Goal: Check status: Check status

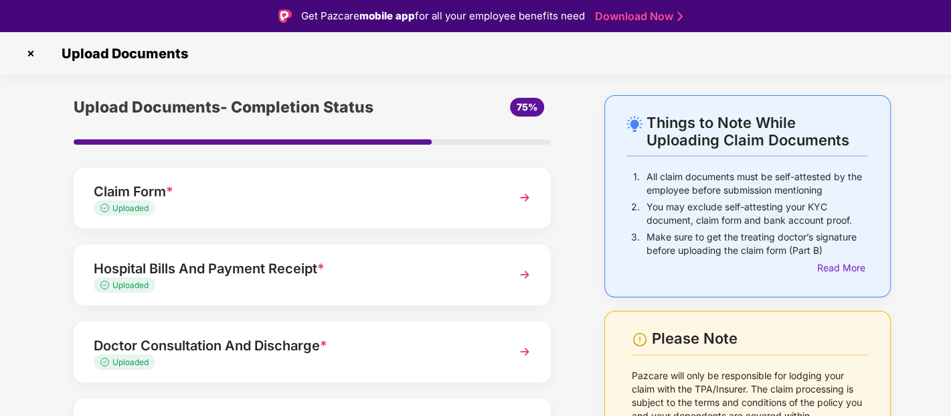
scroll to position [175, 0]
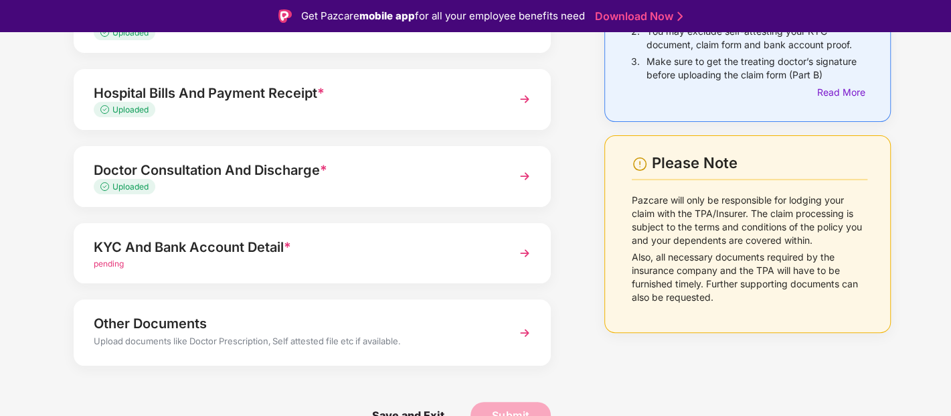
click at [524, 249] on img at bounding box center [525, 253] width 24 height 24
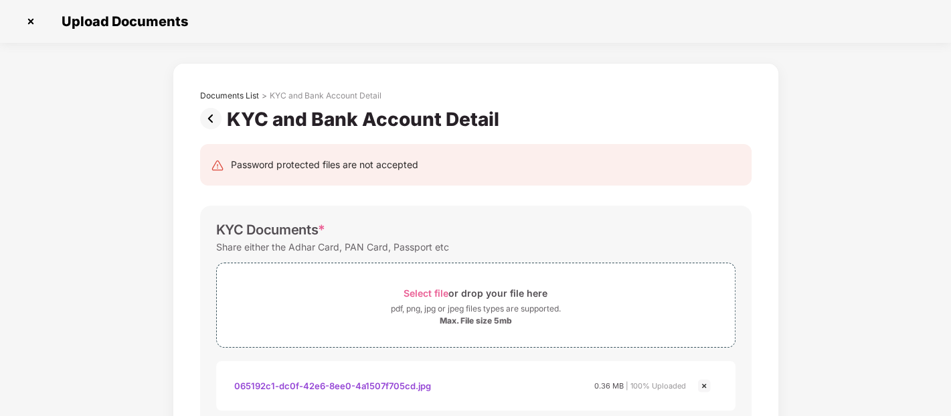
click at [214, 117] on img at bounding box center [213, 118] width 27 height 21
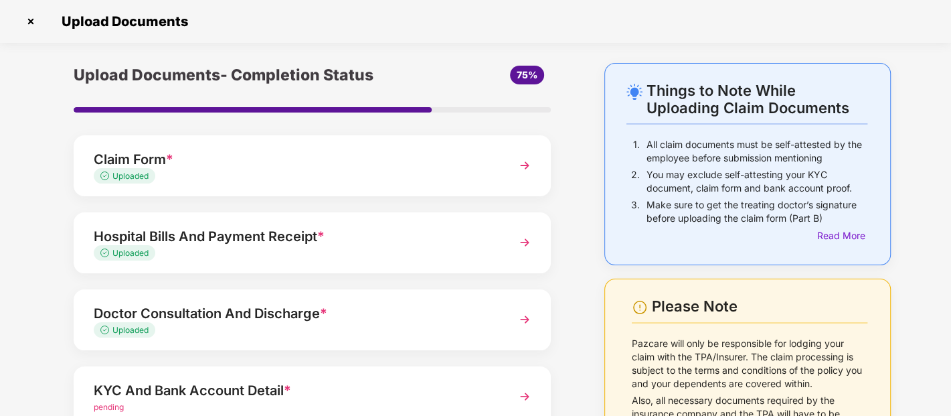
click at [29, 21] on img at bounding box center [30, 21] width 21 height 21
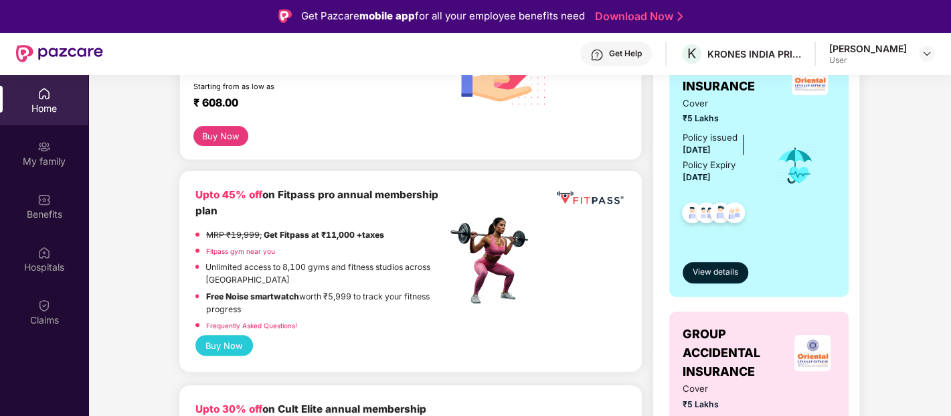
scroll to position [430, 0]
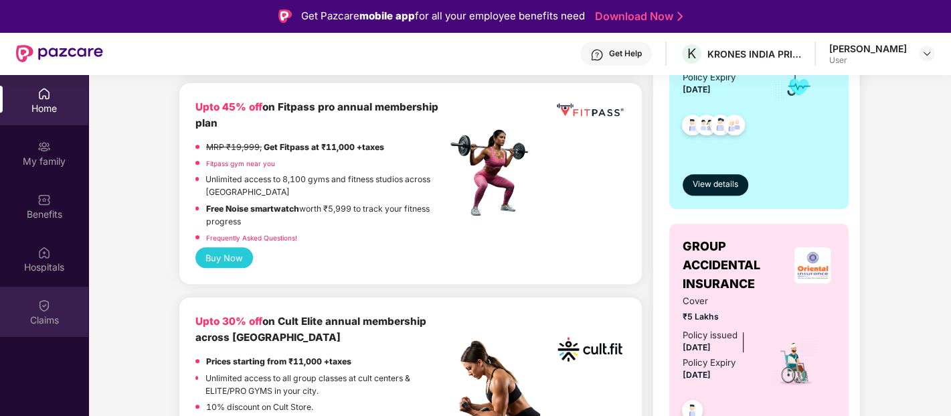
click at [17, 309] on div "Claims" at bounding box center [44, 311] width 88 height 50
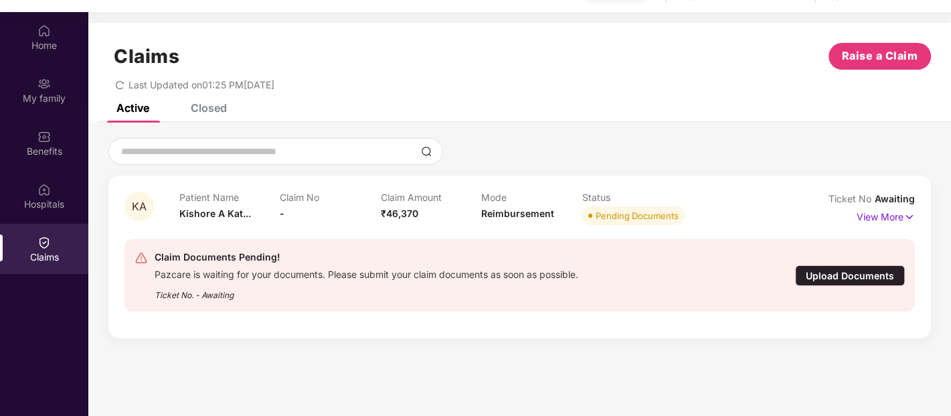
scroll to position [74, 0]
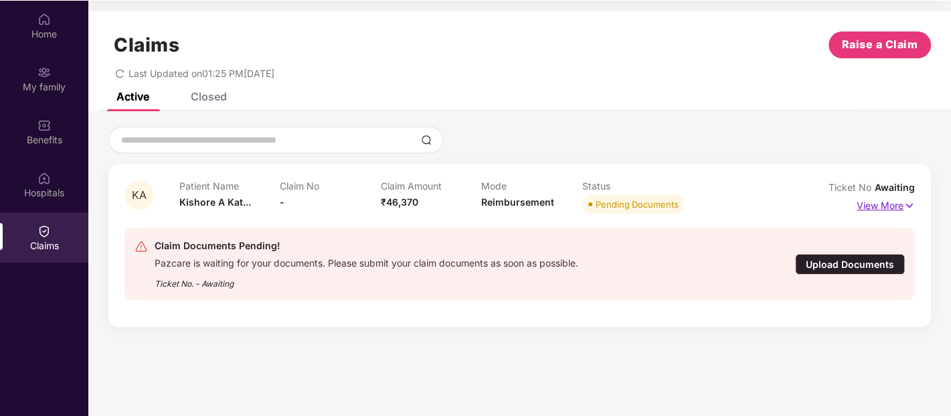
click at [890, 205] on p "View More" at bounding box center [886, 204] width 58 height 18
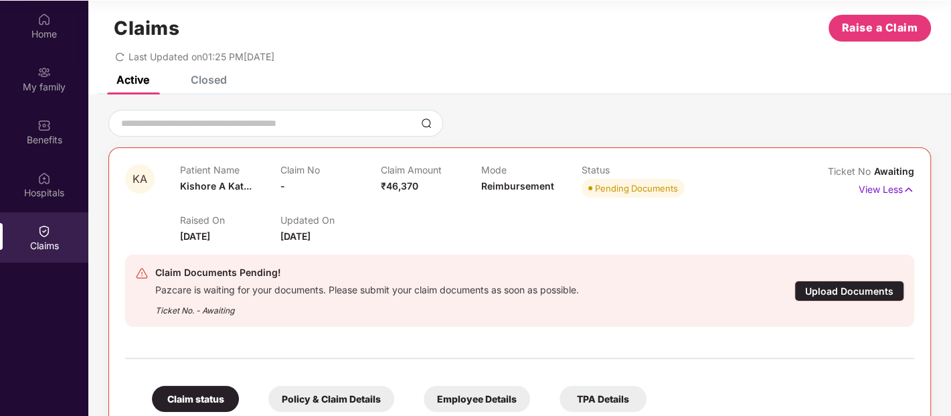
scroll to position [12, 0]
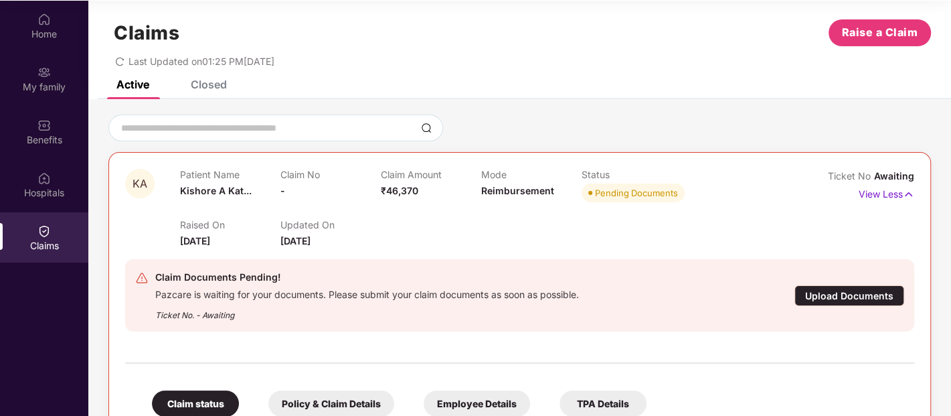
click at [210, 77] on div "Claims Raise a Claim Last Updated on 01:25 PM[DATE]" at bounding box center [519, 39] width 863 height 81
click at [210, 82] on div "Closed" at bounding box center [209, 84] width 36 height 13
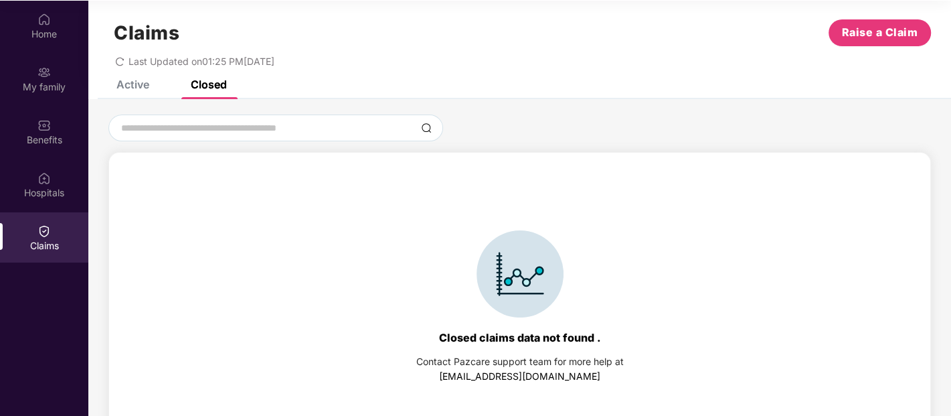
click at [132, 87] on div "Active" at bounding box center [132, 84] width 33 height 13
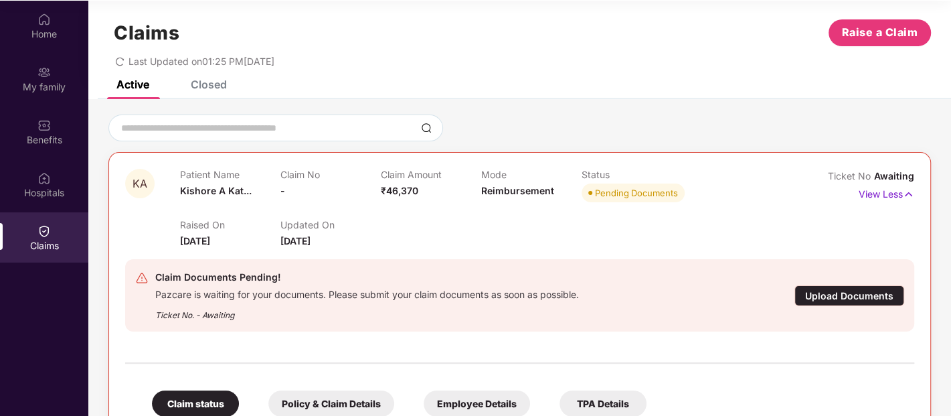
scroll to position [193, 0]
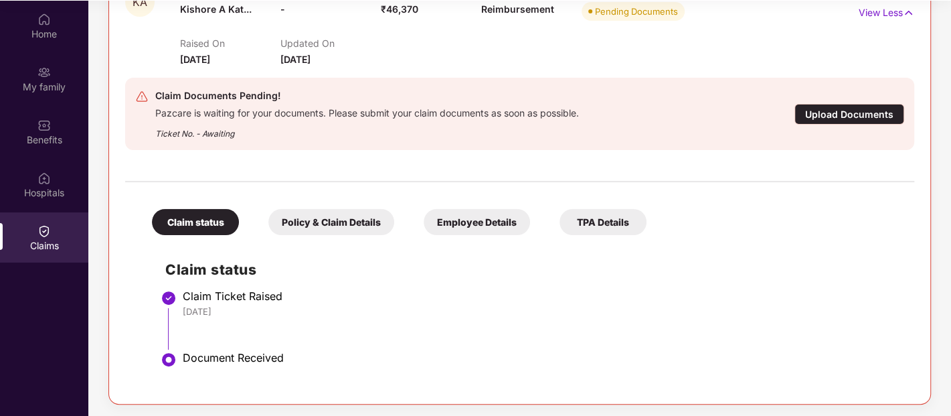
click at [826, 108] on div "Upload Documents" at bounding box center [849, 114] width 110 height 21
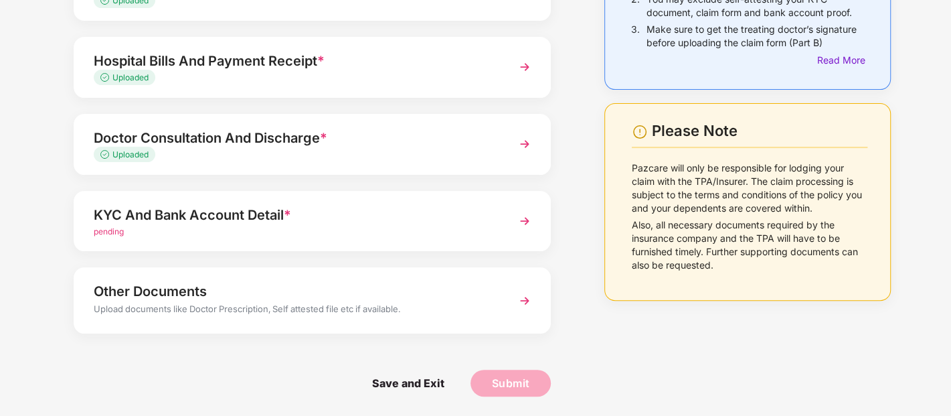
scroll to position [175, 0]
click at [521, 213] on img at bounding box center [525, 221] width 24 height 24
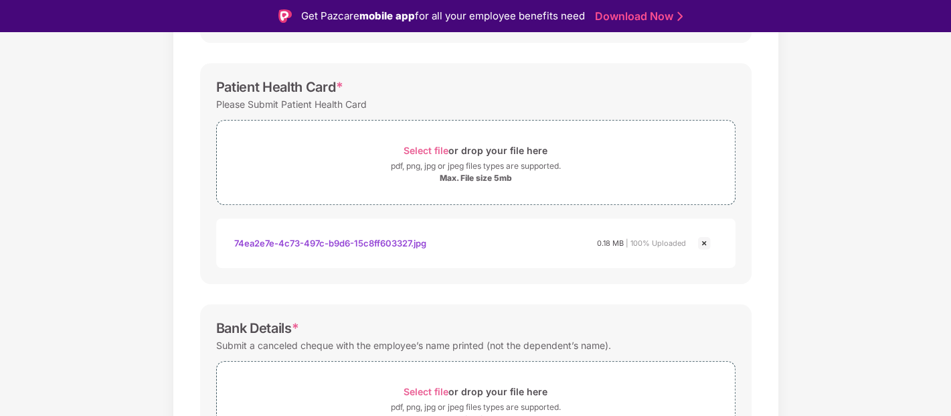
scroll to position [571, 0]
